Goal: Task Accomplishment & Management: Manage account settings

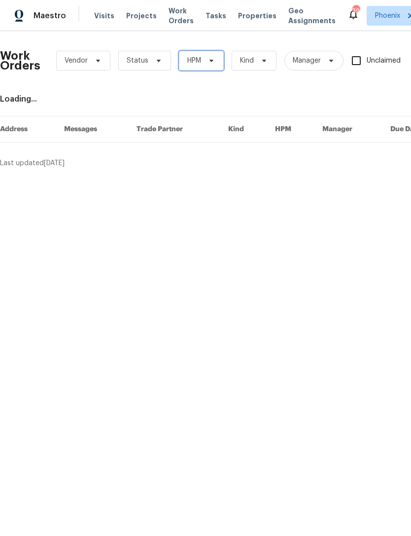
click at [208, 61] on icon at bounding box center [212, 61] width 8 height 8
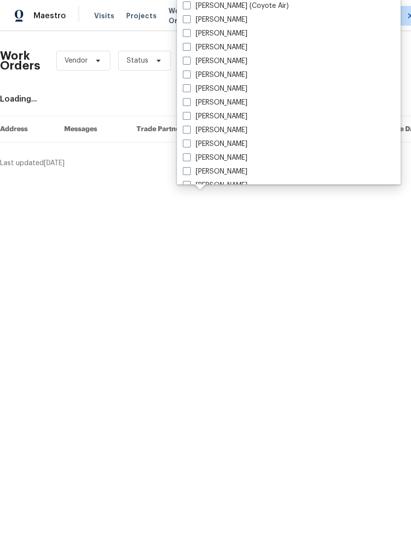
click at [225, 142] on label "[PERSON_NAME]" at bounding box center [215, 144] width 65 height 10
click at [189, 142] on input "[PERSON_NAME]" at bounding box center [186, 142] width 6 height 6
checkbox input "true"
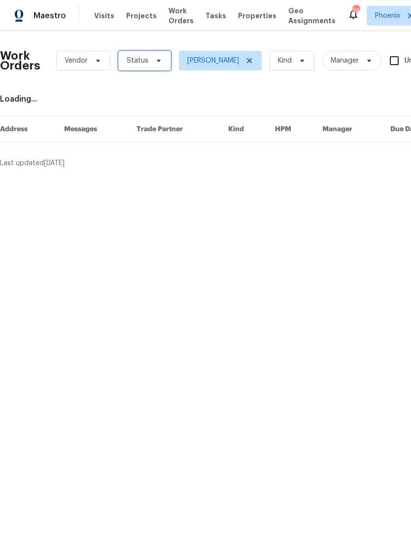
click at [155, 62] on icon at bounding box center [159, 61] width 8 height 8
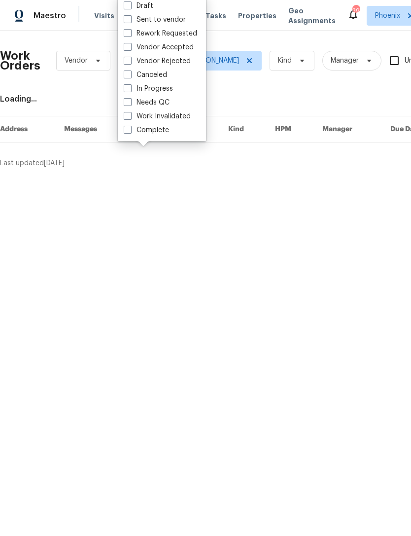
click at [153, 101] on label "Needs QC" at bounding box center [147, 103] width 46 height 10
click at [130, 101] on input "Needs QC" at bounding box center [127, 101] width 6 height 6
checkbox input "true"
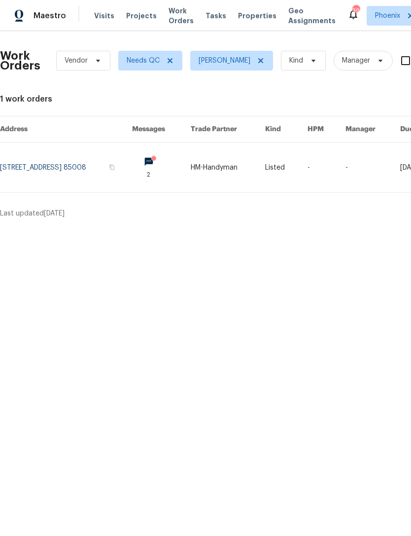
click at [45, 158] on link at bounding box center [66, 168] width 132 height 50
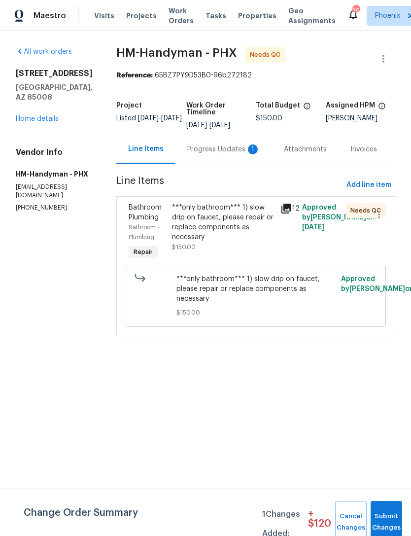
click at [246, 154] on div "Progress Updates 1" at bounding box center [223, 150] width 73 height 10
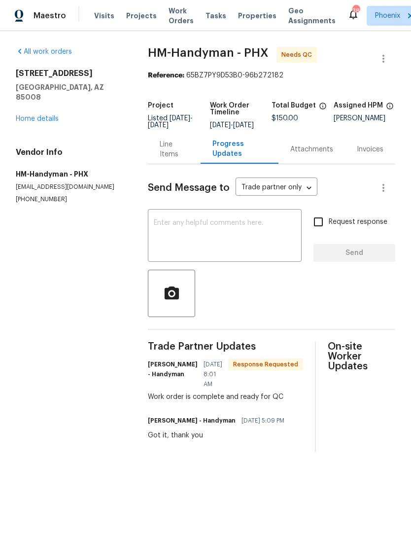
click at [169, 159] on div "Line Items" at bounding box center [174, 150] width 29 height 20
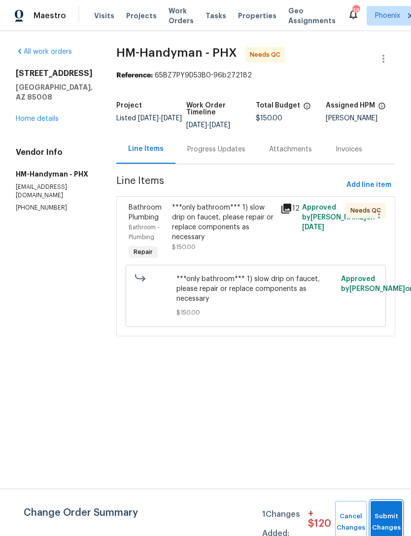
click at [387, 516] on button "Submit Changes" at bounding box center [387, 522] width 32 height 42
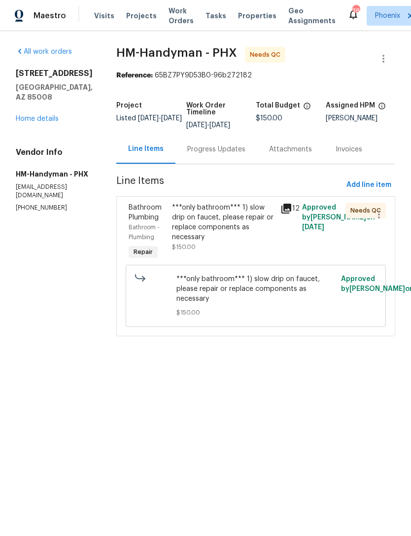
click at [219, 162] on div "Progress Updates" at bounding box center [217, 149] width 82 height 29
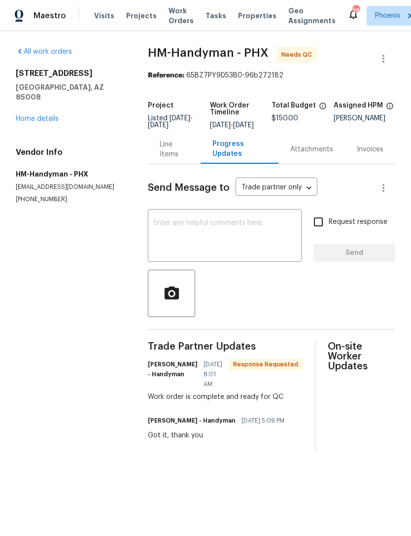
click at [167, 159] on div "Line Items" at bounding box center [174, 150] width 29 height 20
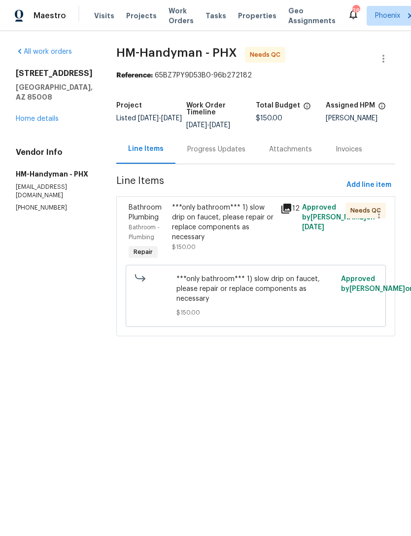
click at [227, 225] on div "***only bathroom*** 1) slow drip on faucet, please repair or replace components…" at bounding box center [223, 222] width 103 height 39
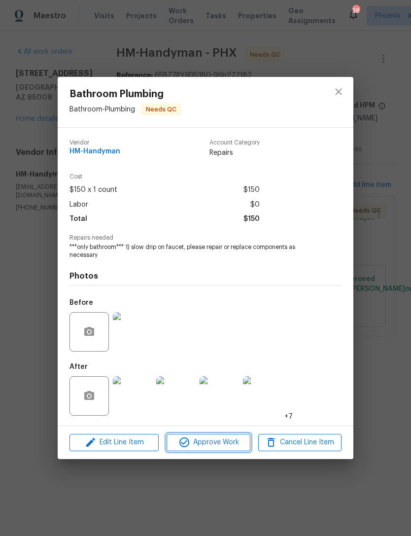
click at [222, 443] on span "Approve Work" at bounding box center [208, 443] width 77 height 12
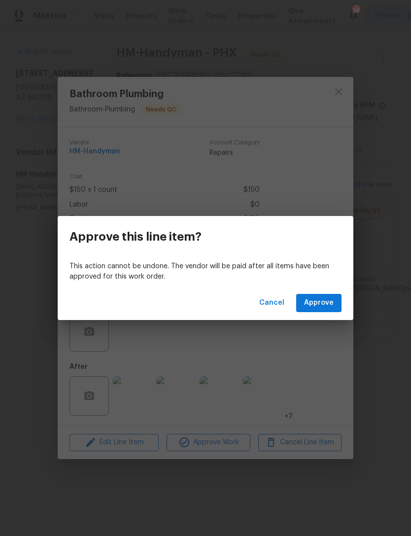
click at [323, 301] on span "Approve" at bounding box center [319, 303] width 30 height 12
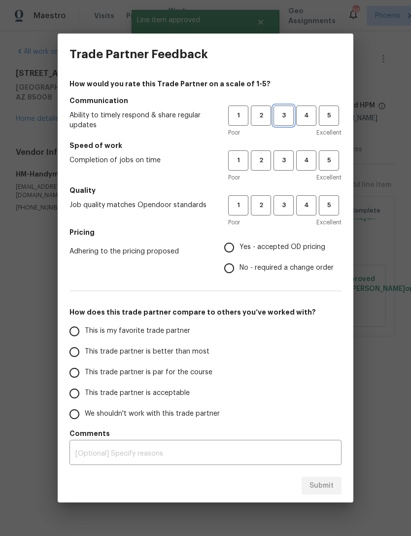
click at [283, 116] on span "3" at bounding box center [284, 115] width 18 height 11
click at [289, 159] on span "3" at bounding box center [284, 160] width 18 height 11
click at [285, 202] on span "3" at bounding box center [284, 205] width 18 height 11
click at [235, 251] on input "Yes - accepted OD pricing" at bounding box center [229, 247] width 21 height 21
radio input "true"
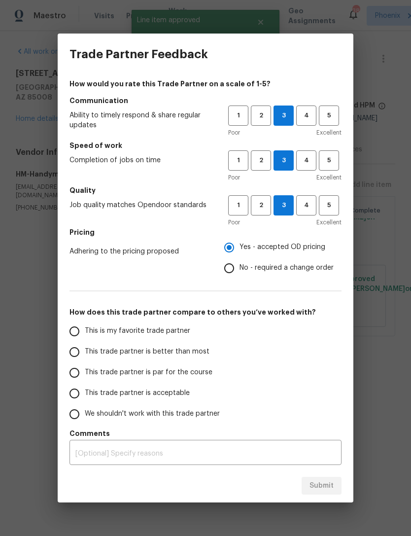
click at [73, 357] on input "This trade partner is better than most" at bounding box center [74, 352] width 21 height 21
click at [314, 489] on span "Submit" at bounding box center [322, 486] width 24 height 12
radio input "true"
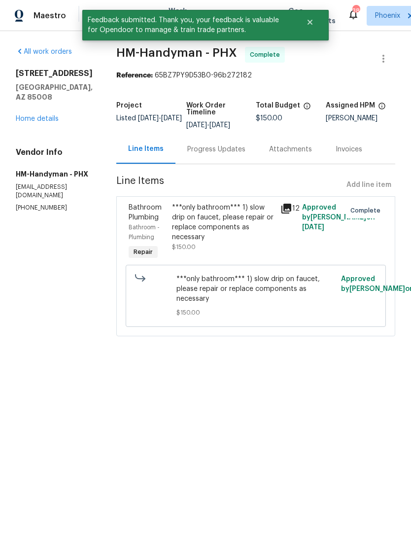
click at [32, 115] on link "Home details" at bounding box center [37, 118] width 43 height 7
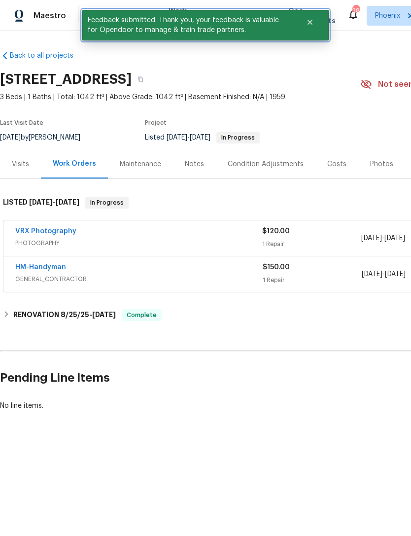
click at [309, 22] on icon "Close" at bounding box center [310, 22] width 5 height 5
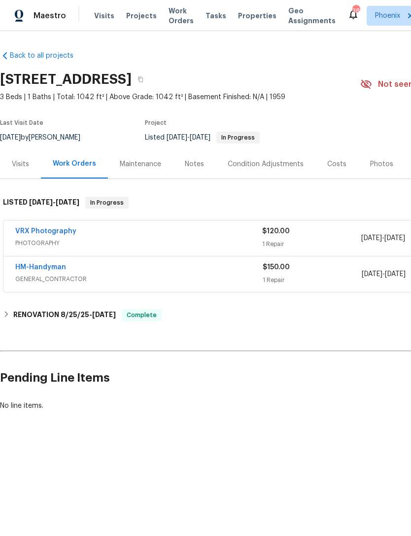
click at [178, 18] on span "Work Orders" at bounding box center [181, 16] width 25 height 20
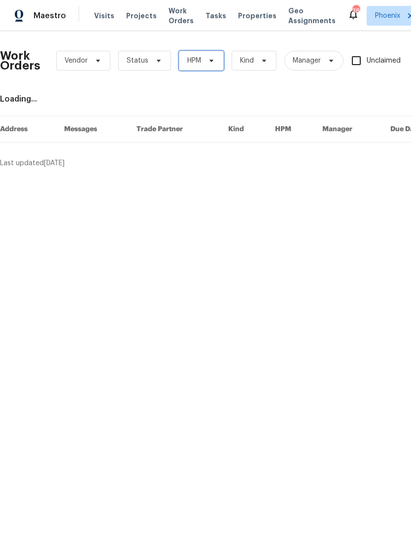
click at [208, 59] on icon at bounding box center [212, 61] width 8 height 8
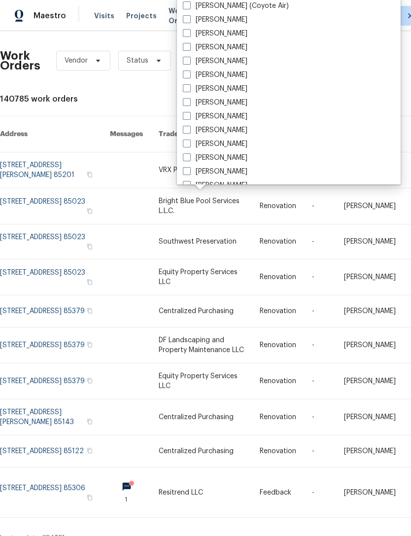
click at [219, 142] on label "[PERSON_NAME]" at bounding box center [215, 144] width 65 height 10
click at [189, 142] on input "[PERSON_NAME]" at bounding box center [186, 142] width 6 height 6
checkbox input "true"
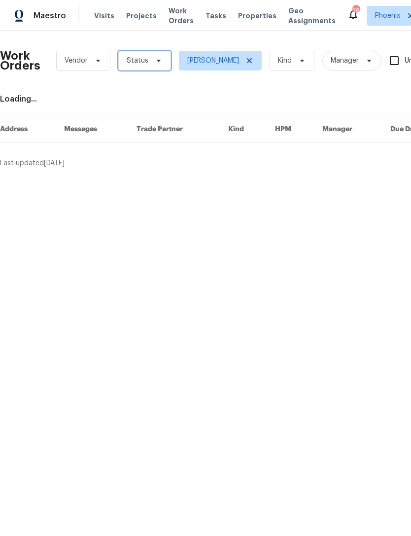
click at [158, 60] on icon at bounding box center [159, 61] width 4 height 2
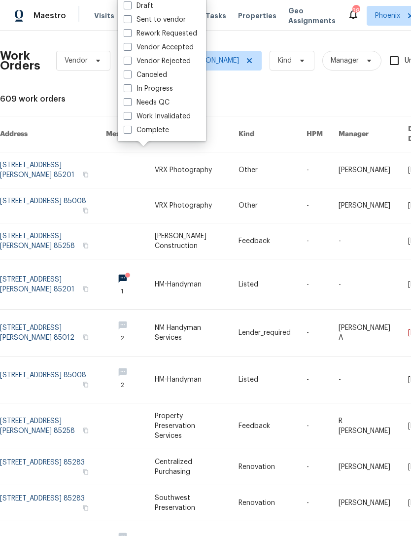
click at [151, 88] on label "In Progress" at bounding box center [148, 89] width 49 height 10
click at [130, 88] on input "In Progress" at bounding box center [127, 87] width 6 height 6
checkbox input "true"
